Goal: Task Accomplishment & Management: Use online tool/utility

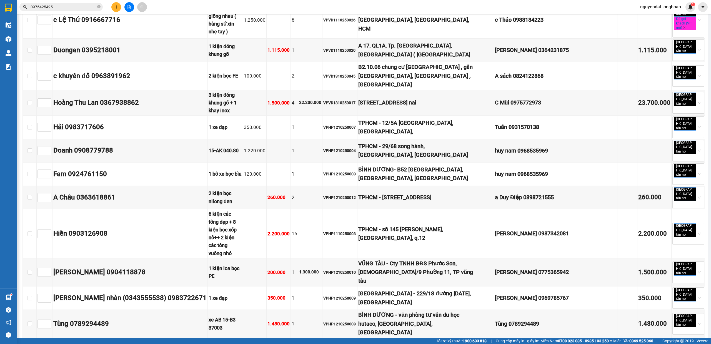
scroll to position [2225, 0]
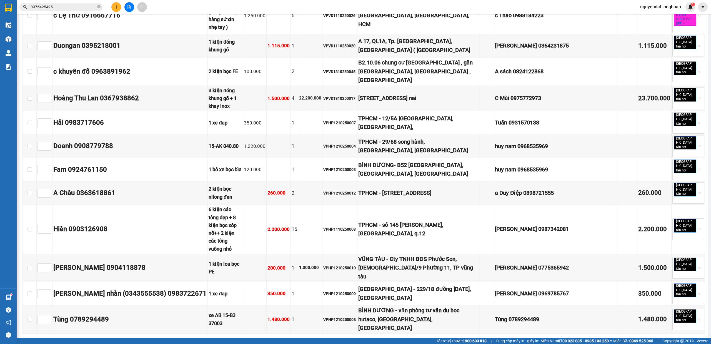
checkbox input "true"
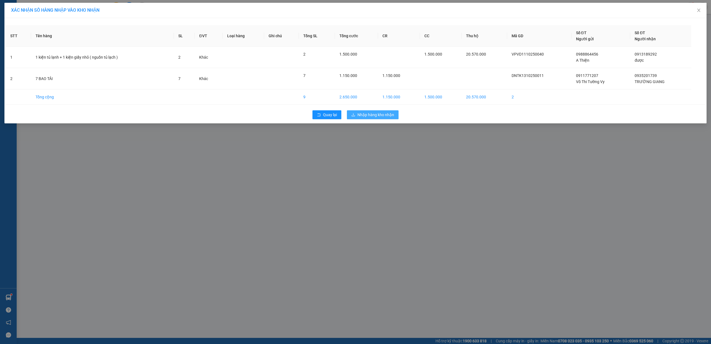
click at [381, 118] on span "Nhập hàng kho nhận" at bounding box center [376, 115] width 37 height 6
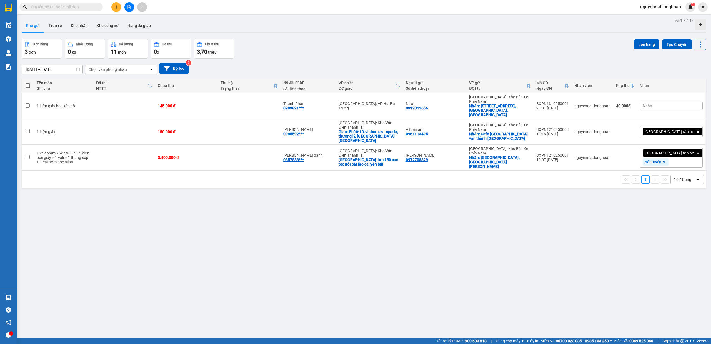
click at [128, 7] on icon "file-add" at bounding box center [129, 7] width 4 height 4
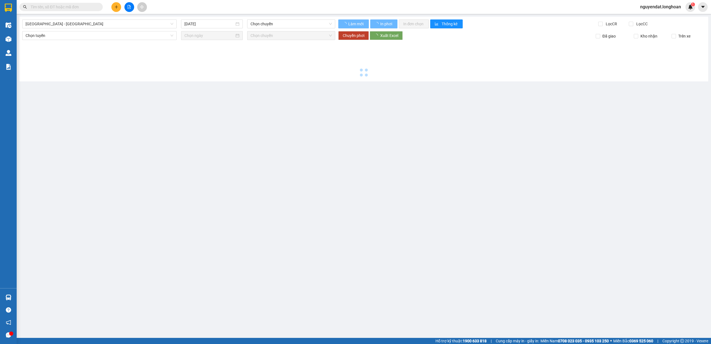
type input "[DATE]"
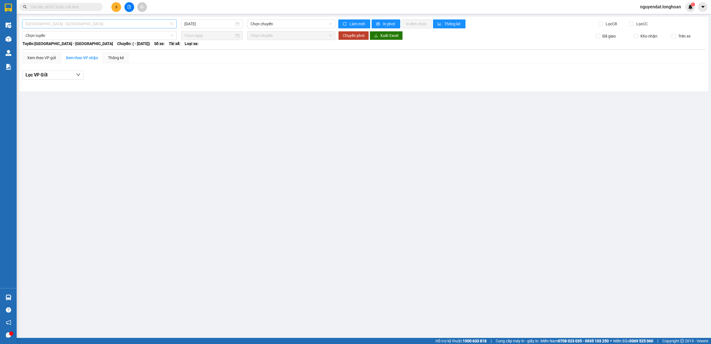
click at [100, 22] on span "[GEOGRAPHIC_DATA] - [GEOGRAPHIC_DATA]" at bounding box center [100, 24] width 148 height 8
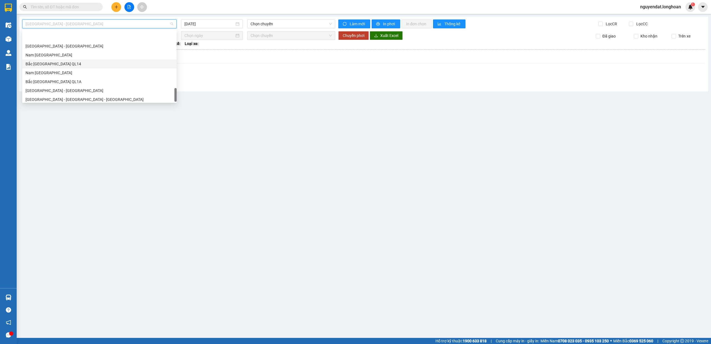
scroll to position [391, 0]
click at [70, 50] on div "Nam [GEOGRAPHIC_DATA]" at bounding box center [100, 53] width 148 height 6
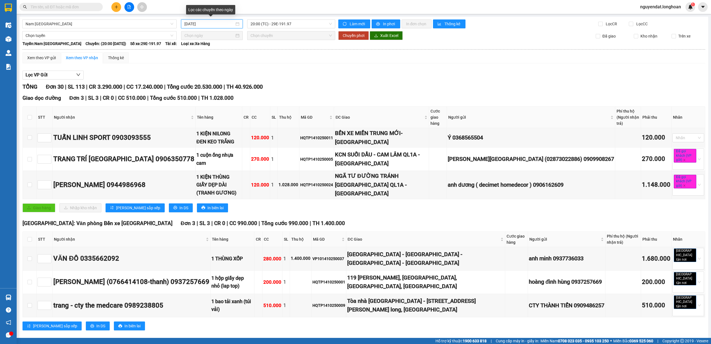
click at [211, 21] on input "15/10/2025" at bounding box center [209, 24] width 50 height 6
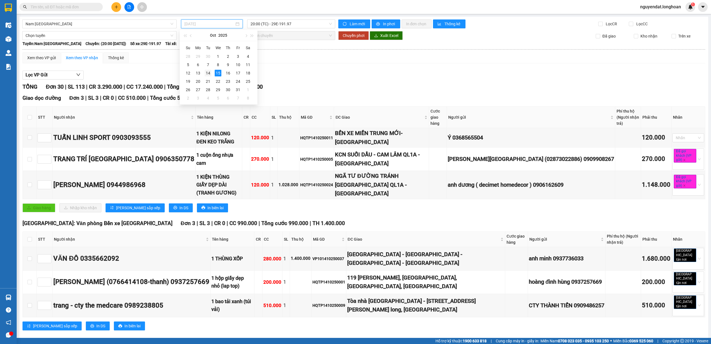
click at [209, 72] on div "14" at bounding box center [208, 73] width 7 height 7
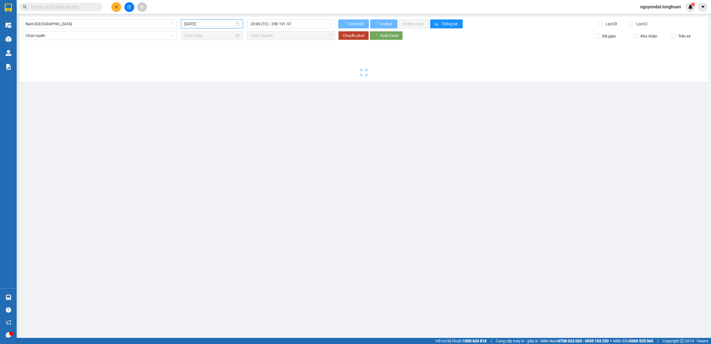
type input "14/10/2025"
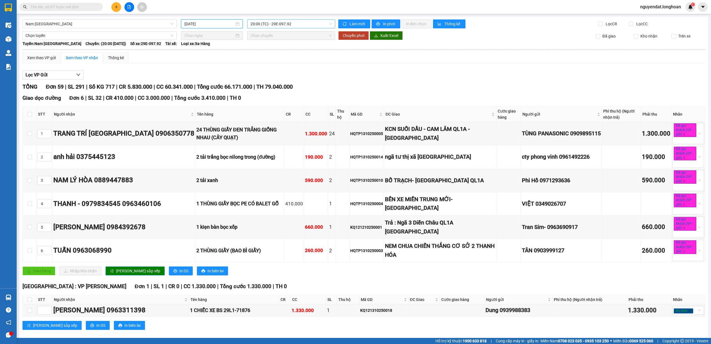
click at [294, 23] on span "20:00 (TC) - 29E-097.92" at bounding box center [292, 24] width 82 height 8
click at [290, 49] on div "22:00 (TC) - 29H-954.95" at bounding box center [270, 52] width 50 height 9
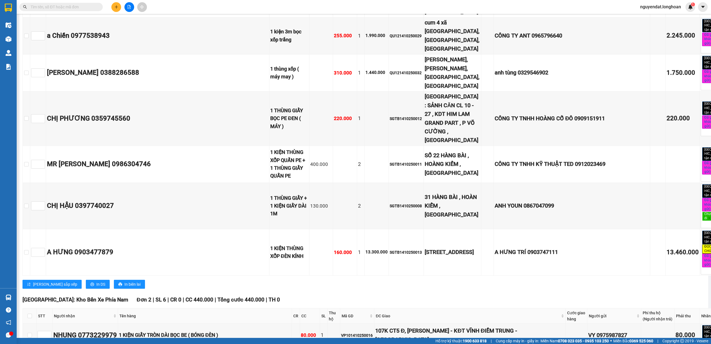
scroll to position [3341, 0]
